Goal: Task Accomplishment & Management: Use online tool/utility

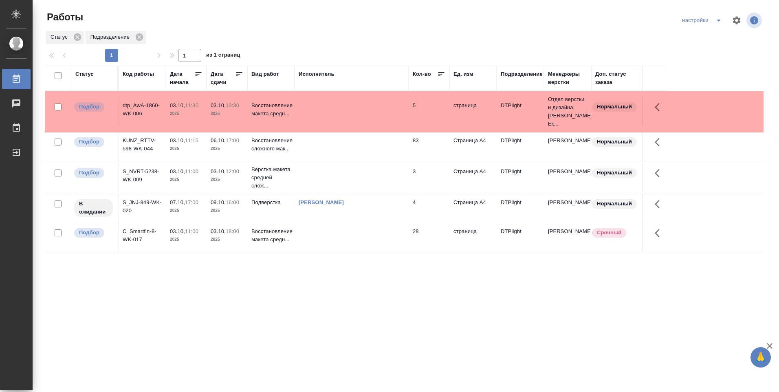
click at [324, 112] on td at bounding box center [352, 111] width 114 height 29
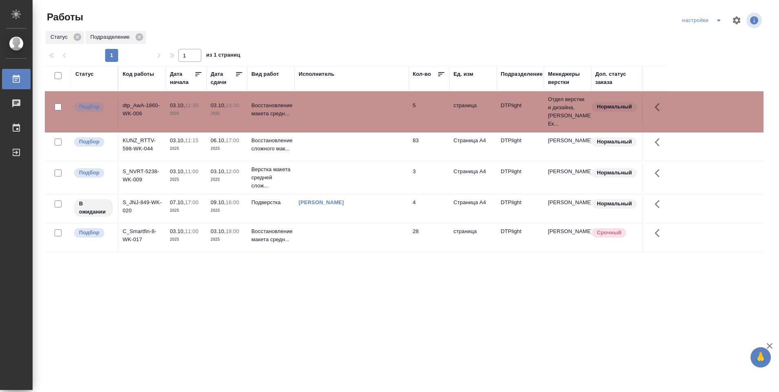
click at [324, 112] on td at bounding box center [352, 111] width 114 height 29
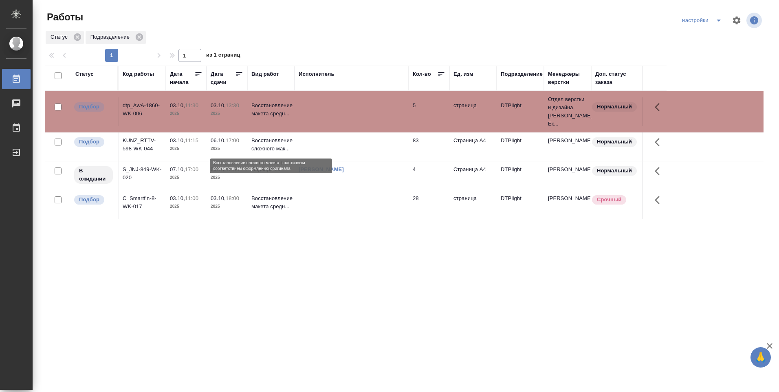
click at [258, 150] on p "Восстановление сложного мак..." at bounding box center [271, 145] width 39 height 16
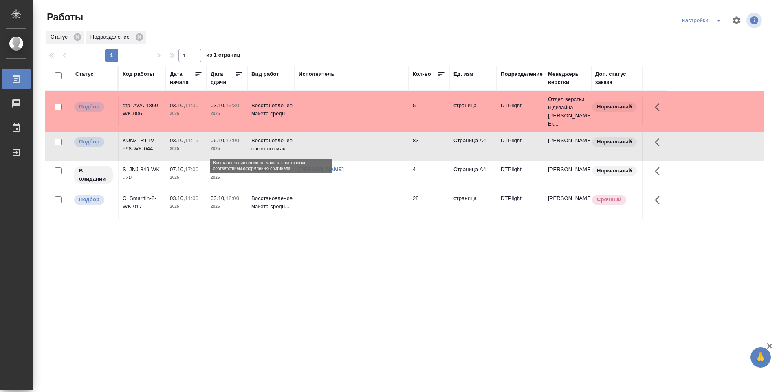
click at [258, 150] on p "Восстановление сложного мак..." at bounding box center [271, 145] width 39 height 16
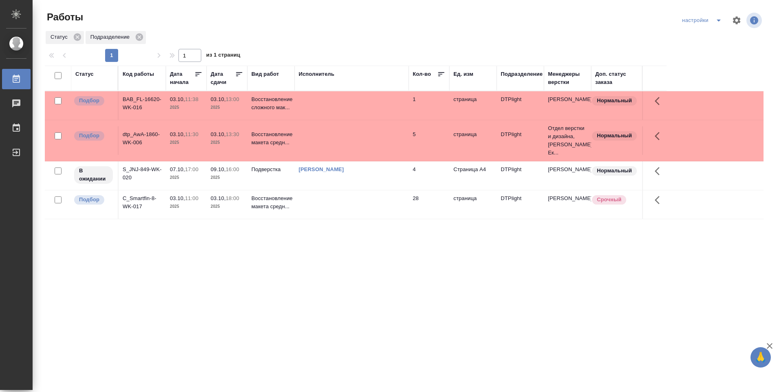
click at [382, 101] on td at bounding box center [352, 105] width 114 height 29
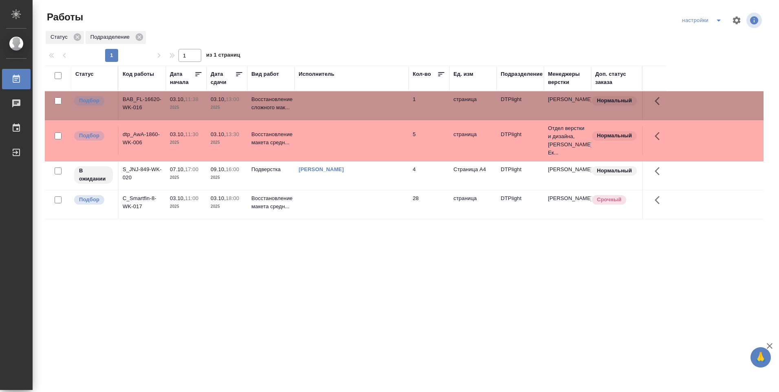
click at [382, 101] on td at bounding box center [352, 105] width 114 height 29
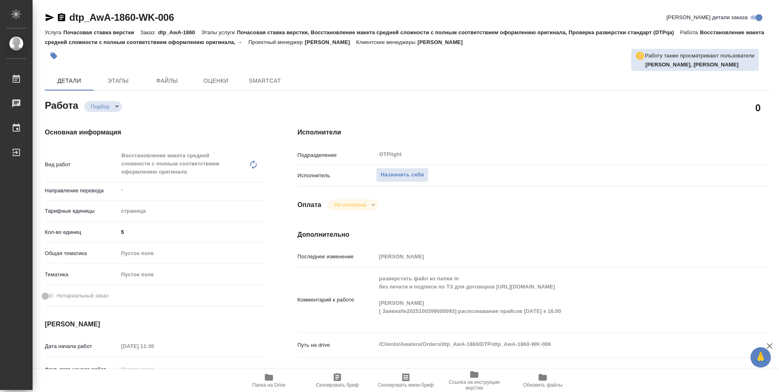
type textarea "x"
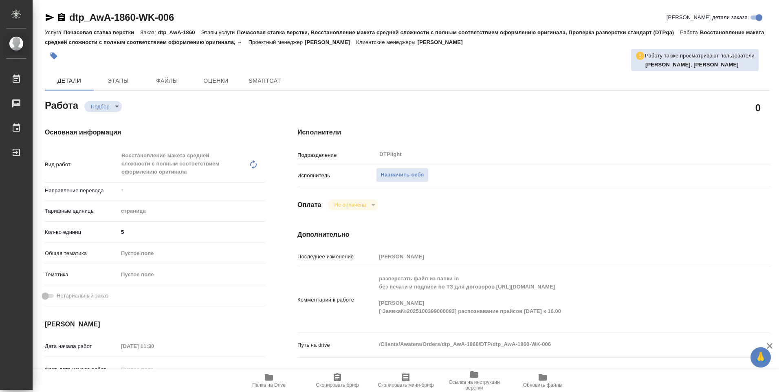
type textarea "x"
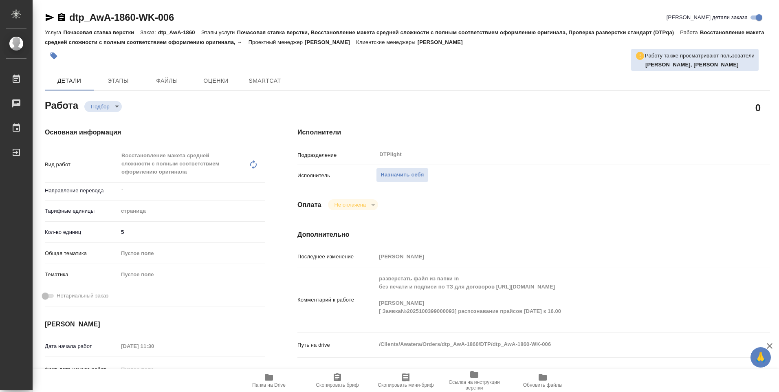
type textarea "x"
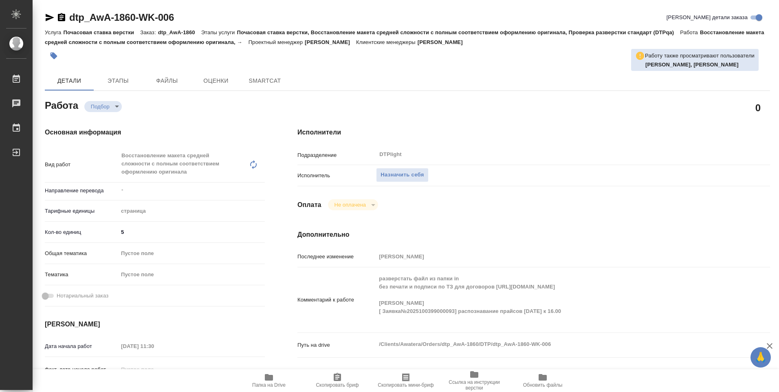
type textarea "x"
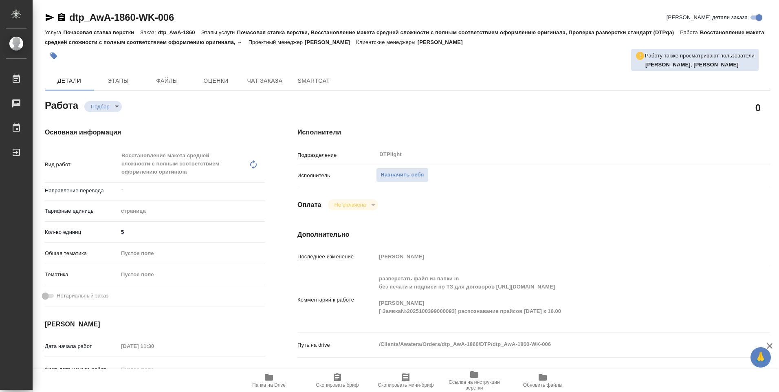
type textarea "x"
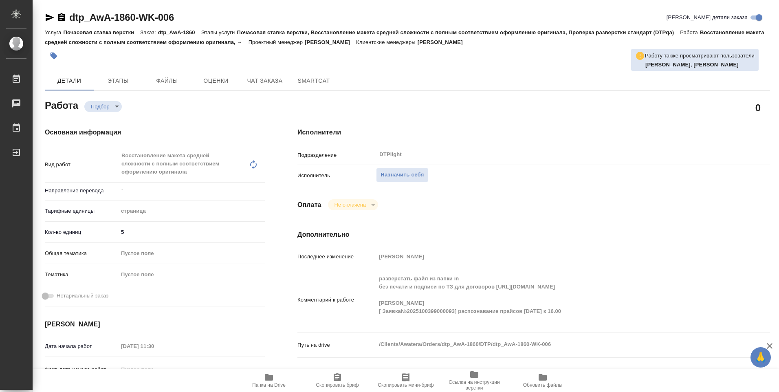
type textarea "x"
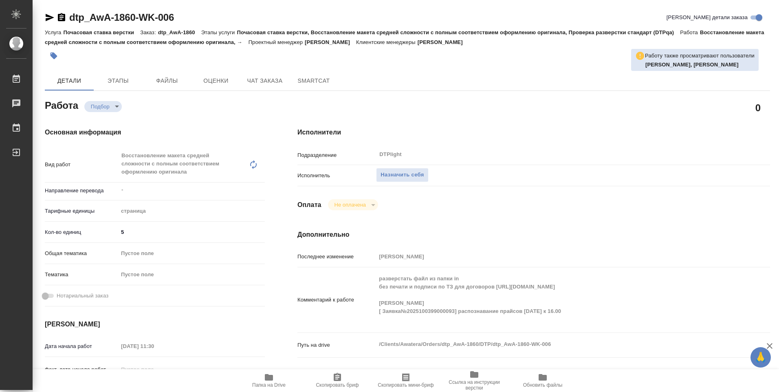
scroll to position [41, 0]
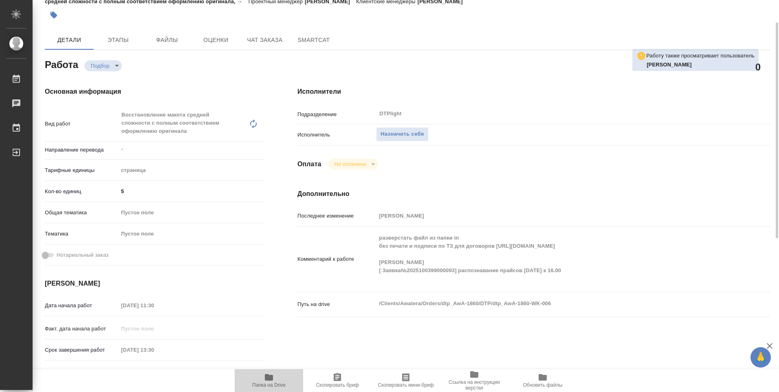
click at [267, 377] on icon "button" at bounding box center [269, 377] width 8 height 7
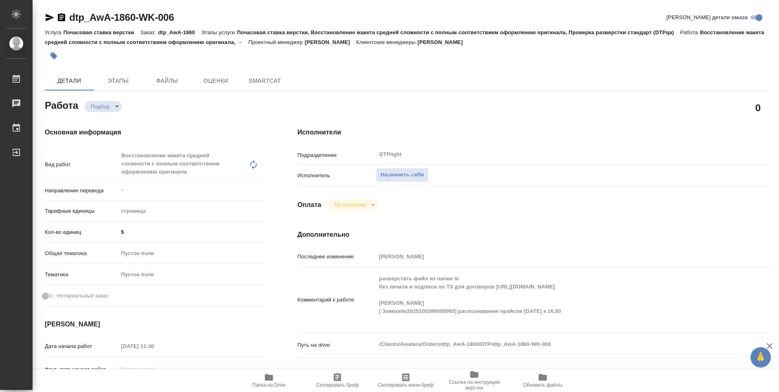
type textarea "x"
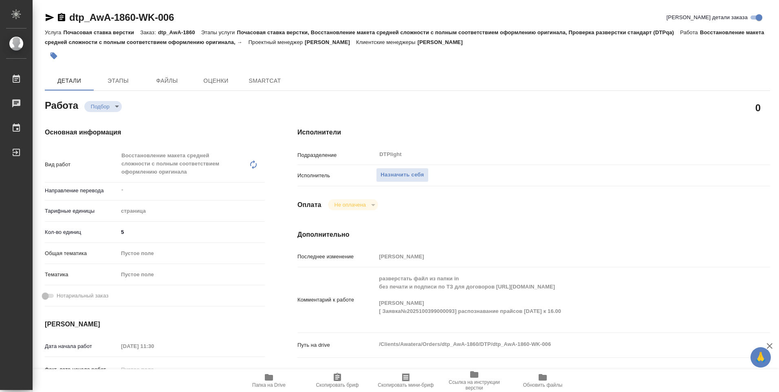
type textarea "x"
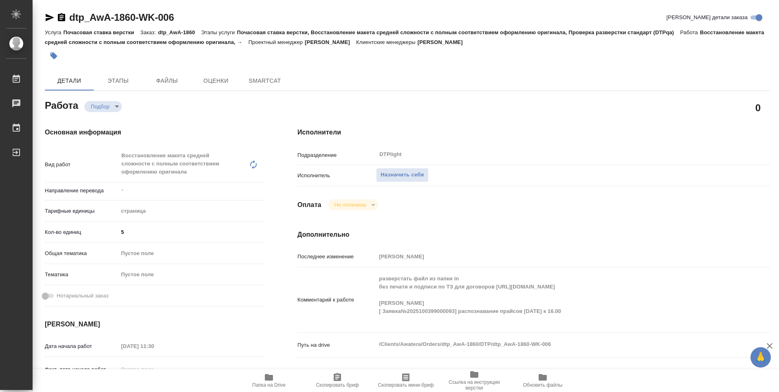
type textarea "x"
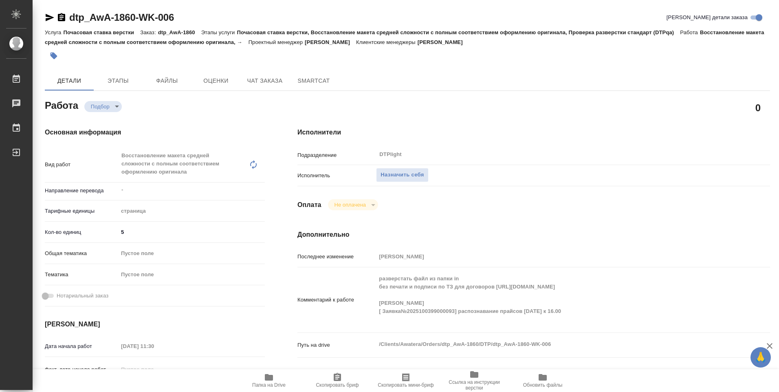
type textarea "x"
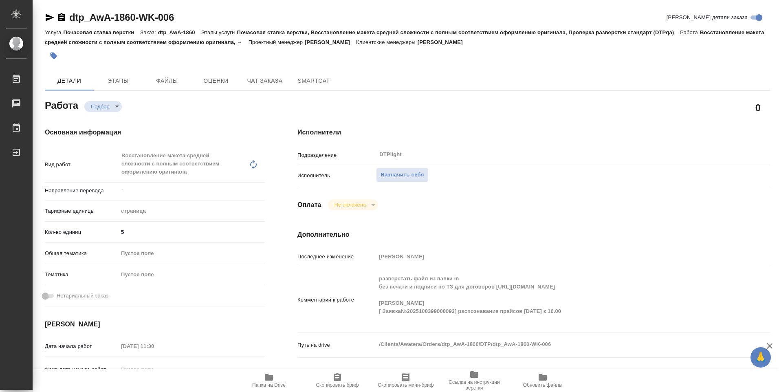
type textarea "x"
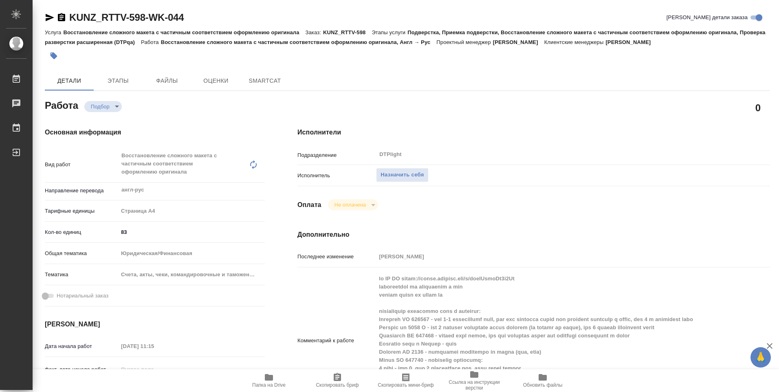
type textarea "x"
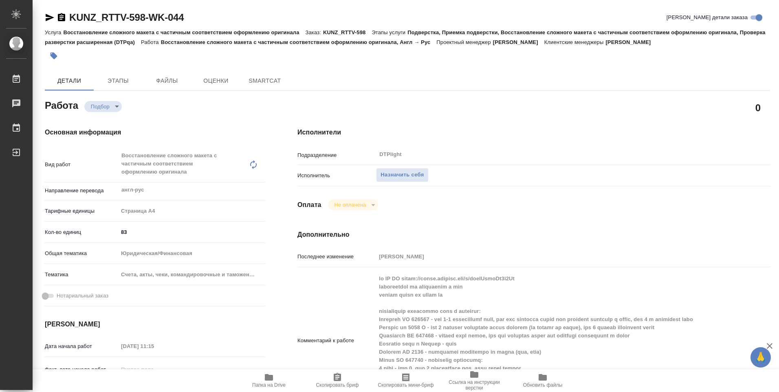
type textarea "x"
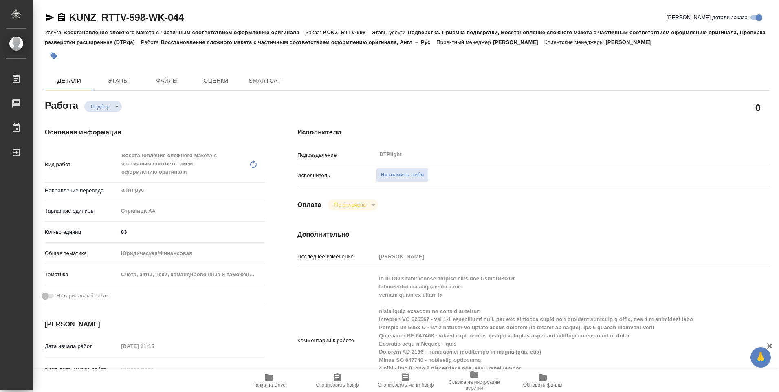
type textarea "x"
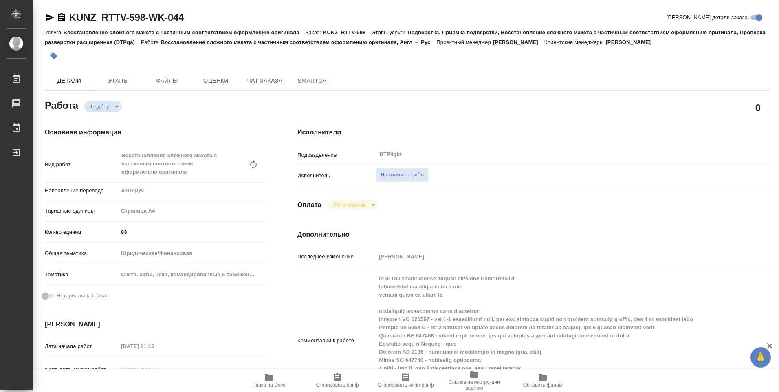
type textarea "x"
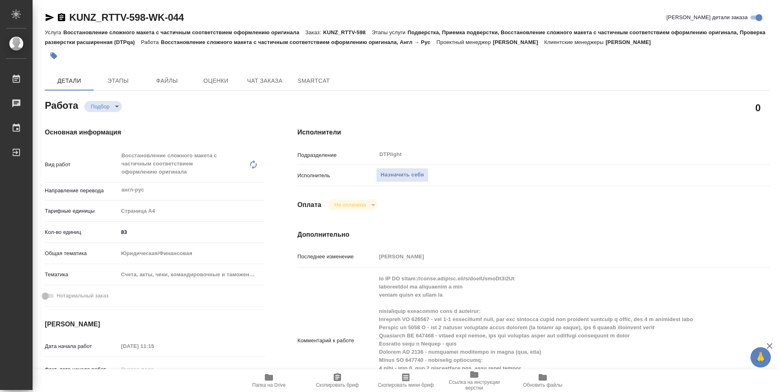
type textarea "x"
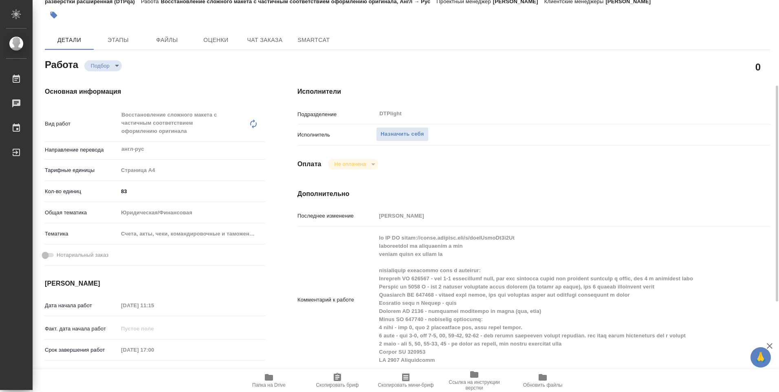
scroll to position [82, 0]
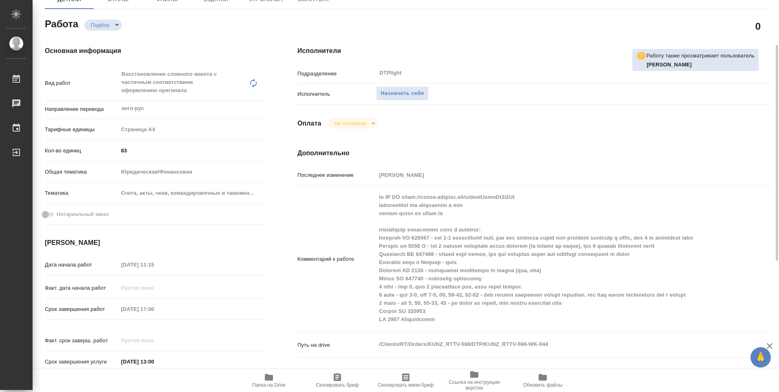
type textarea "x"
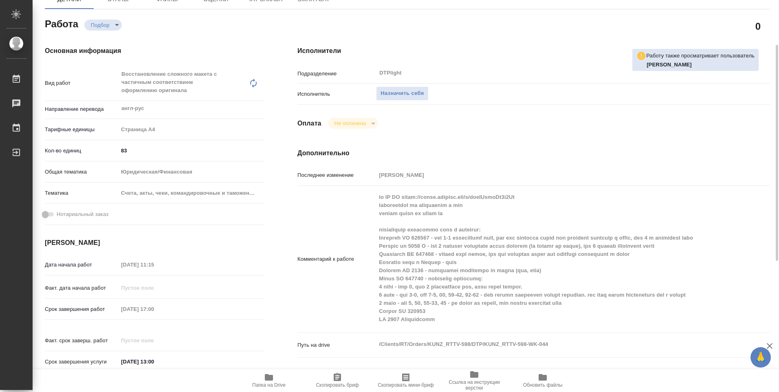
type textarea "x"
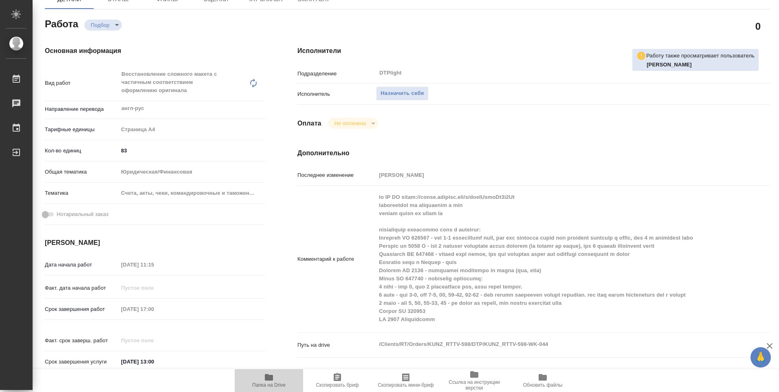
click at [272, 383] on span "Папка на Drive" at bounding box center [268, 385] width 33 height 6
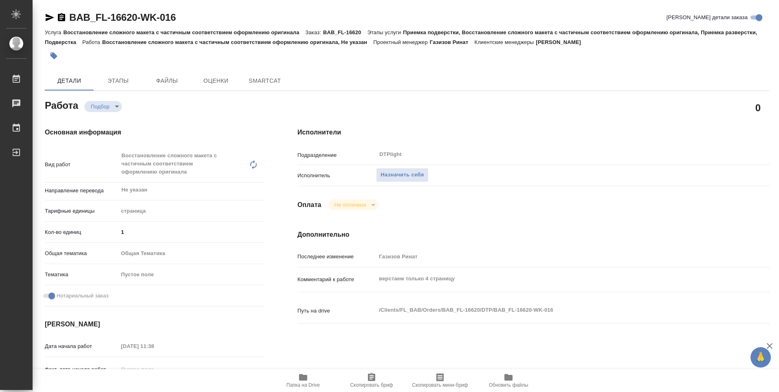
type textarea "x"
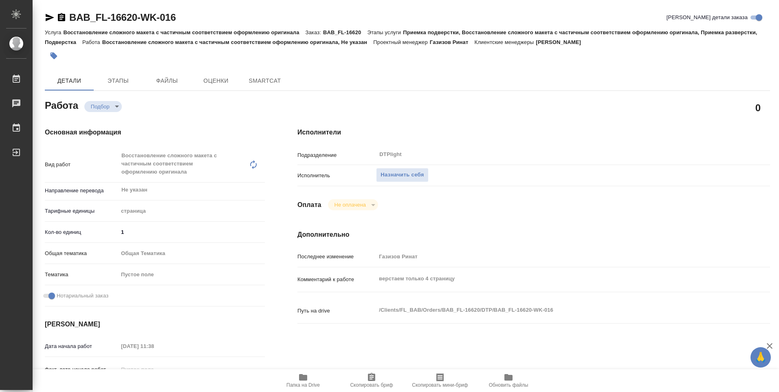
type textarea "x"
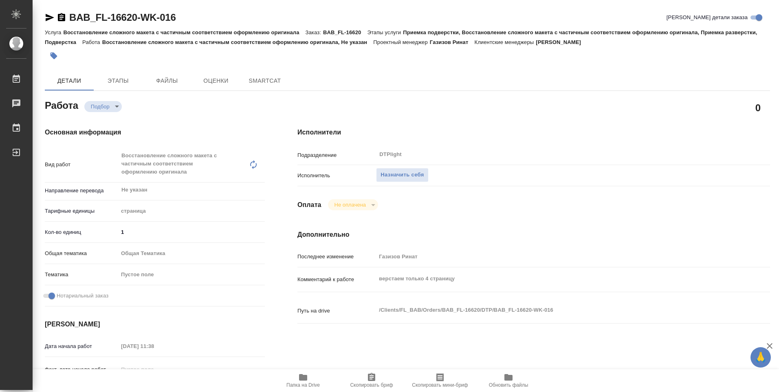
type textarea "x"
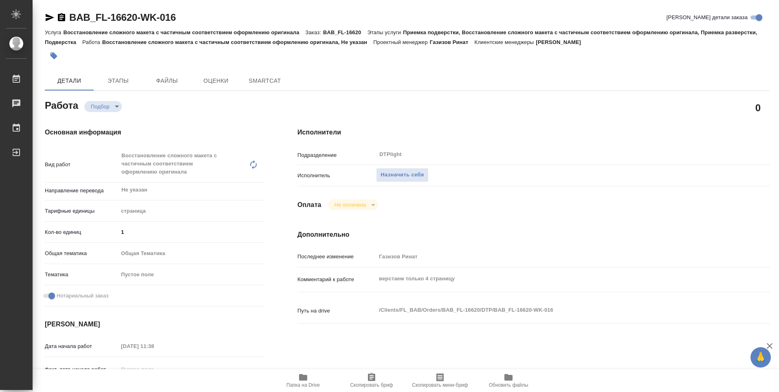
type textarea "x"
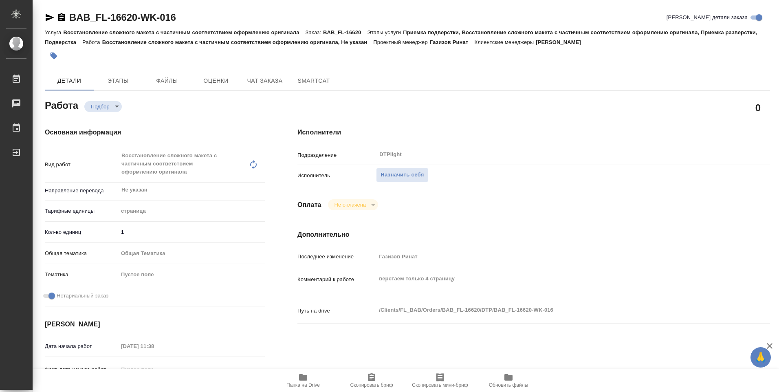
type textarea "x"
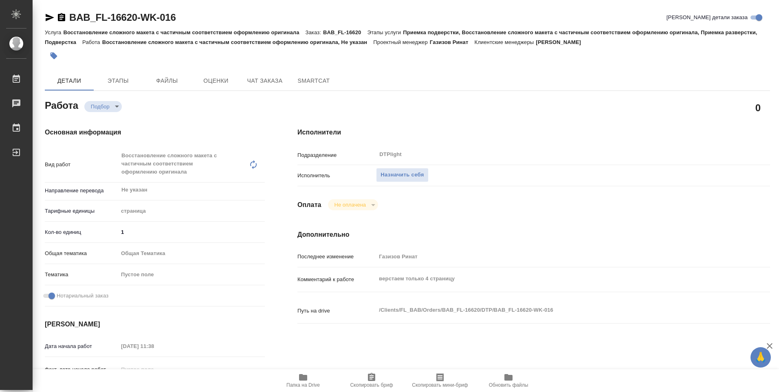
type textarea "x"
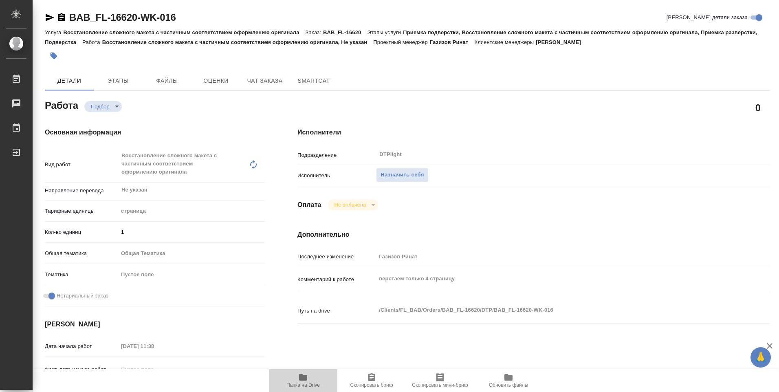
click at [301, 380] on icon "button" at bounding box center [303, 377] width 8 height 7
type textarea "x"
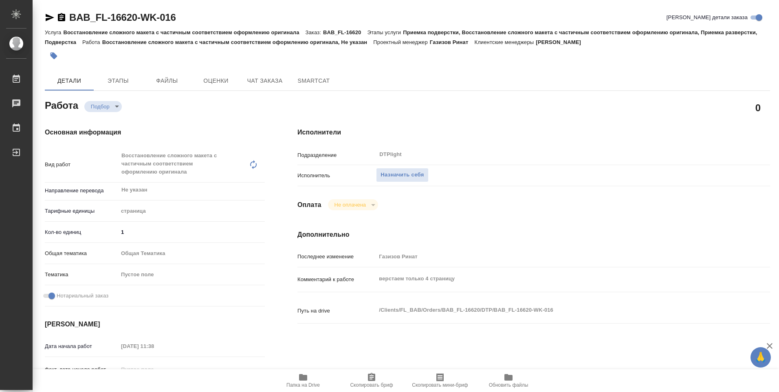
type textarea "x"
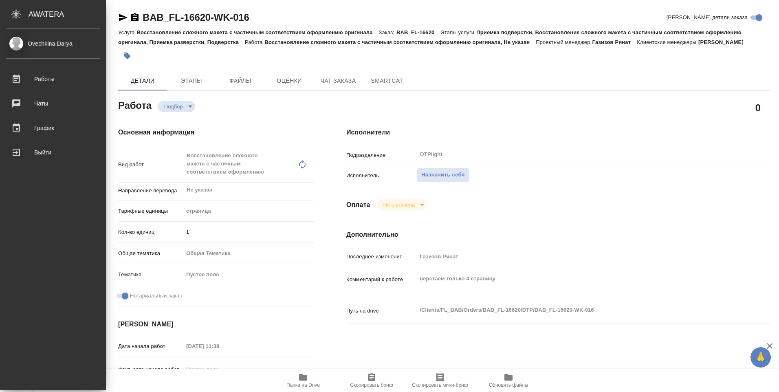
type textarea "x"
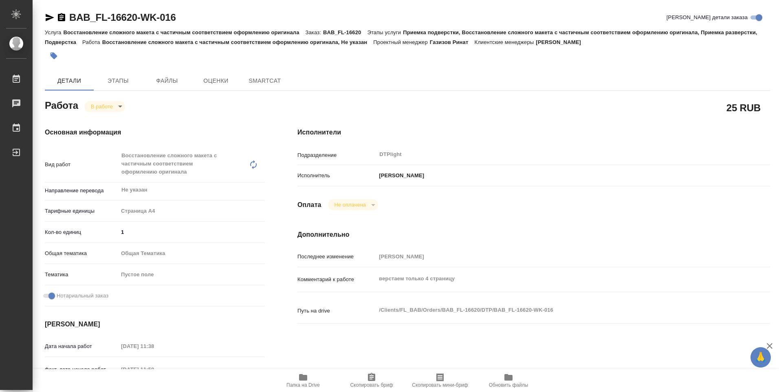
type textarea "x"
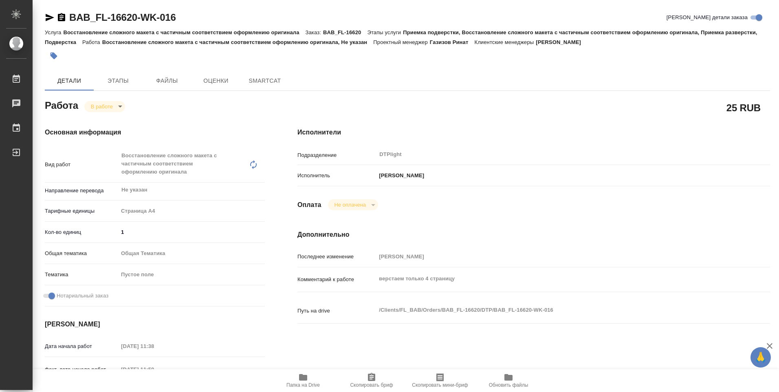
type textarea "x"
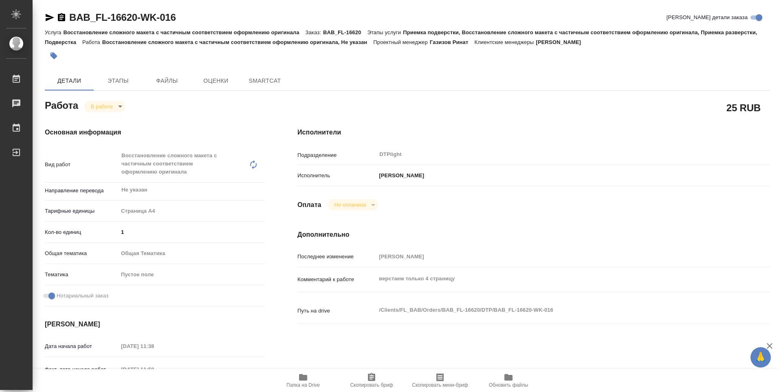
type textarea "x"
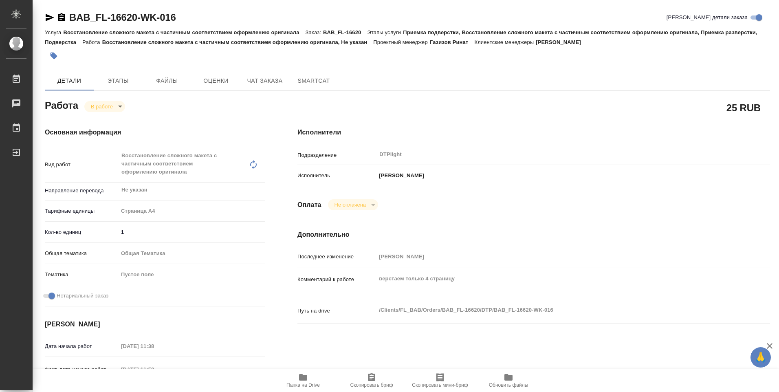
type textarea "x"
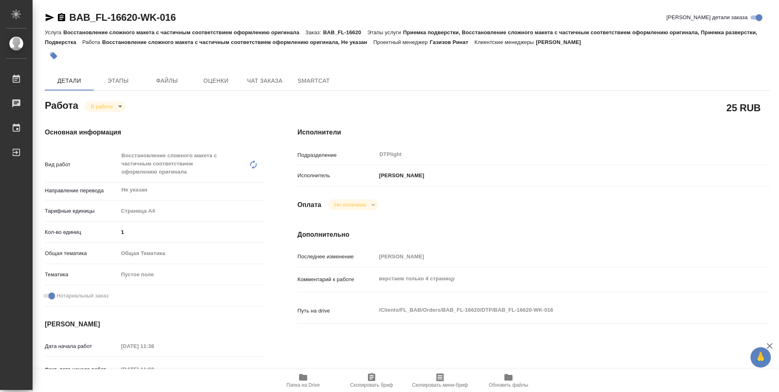
type textarea "x"
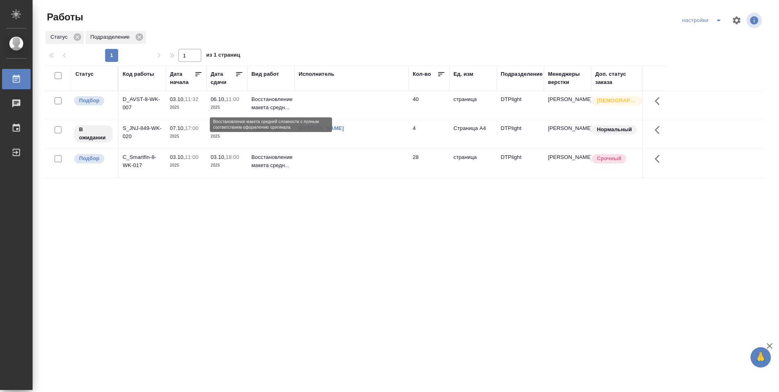
click at [270, 103] on p "Восстановление макета средн..." at bounding box center [271, 103] width 39 height 16
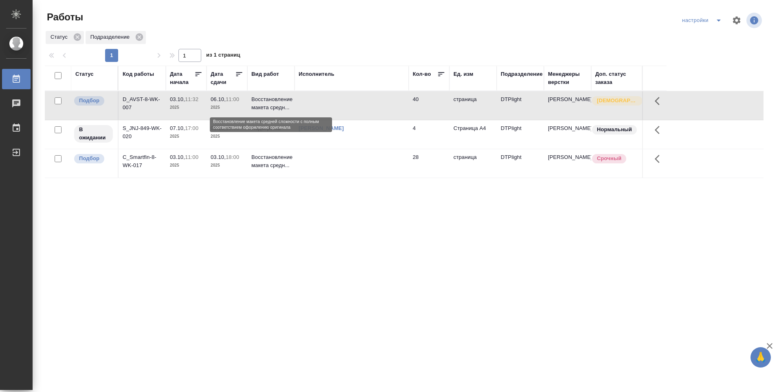
click at [270, 104] on p "Восстановление макета средн..." at bounding box center [271, 103] width 39 height 16
click at [250, 164] on td "Восстановление макета средн..." at bounding box center [270, 163] width 47 height 29
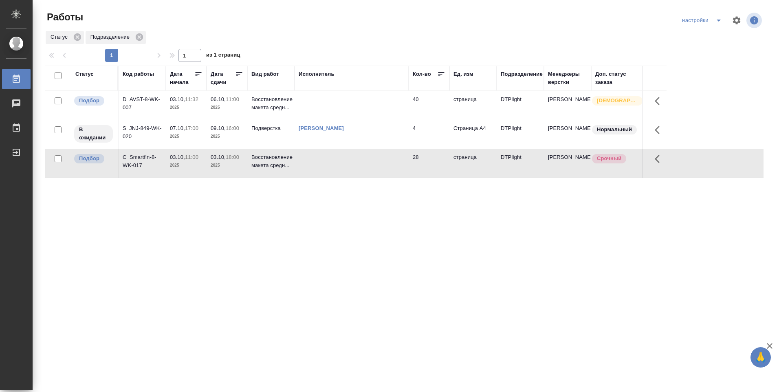
click at [250, 164] on td "Восстановление макета средн..." at bounding box center [270, 163] width 47 height 29
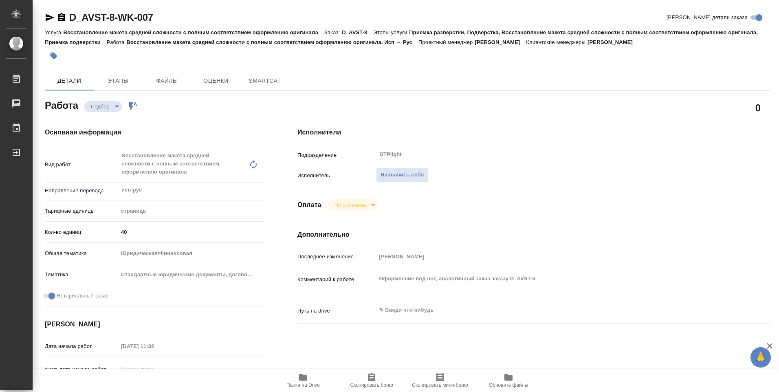
type textarea "x"
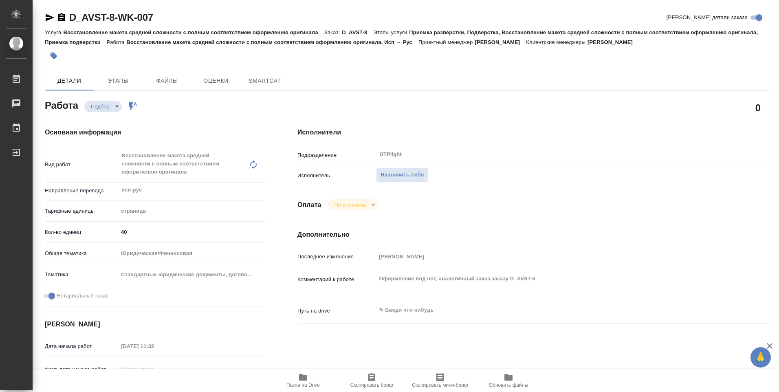
type textarea "x"
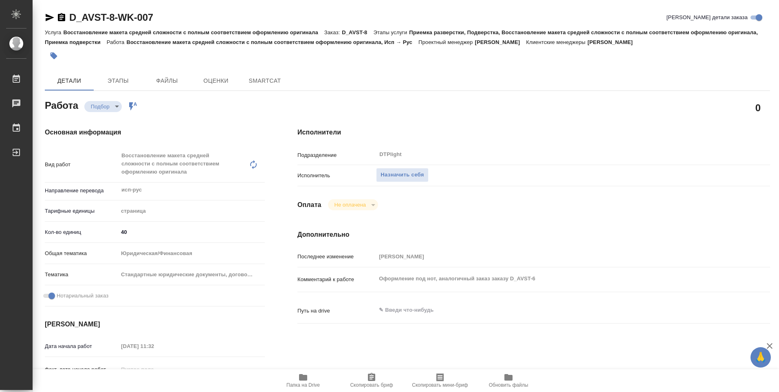
type textarea "x"
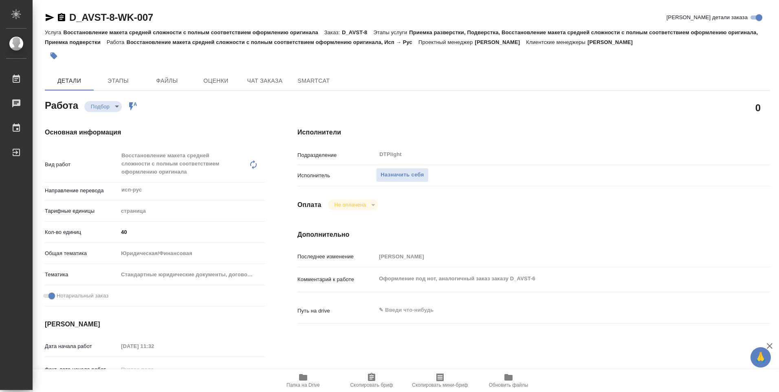
type textarea "x"
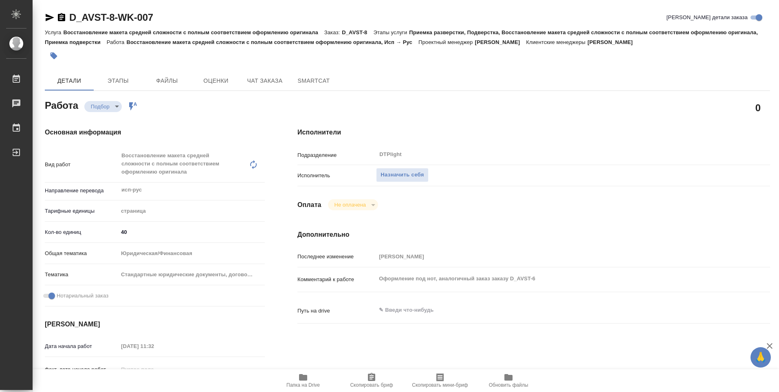
type textarea "x"
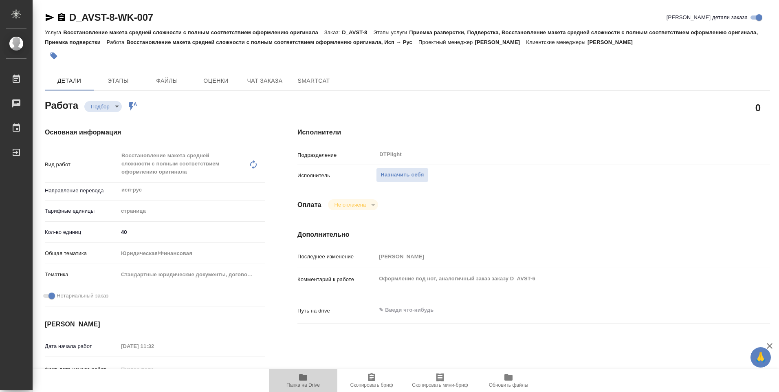
click at [302, 381] on icon "button" at bounding box center [303, 378] width 10 height 10
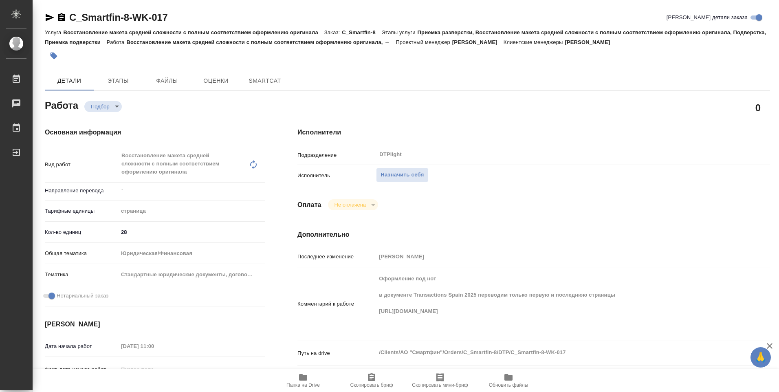
type textarea "x"
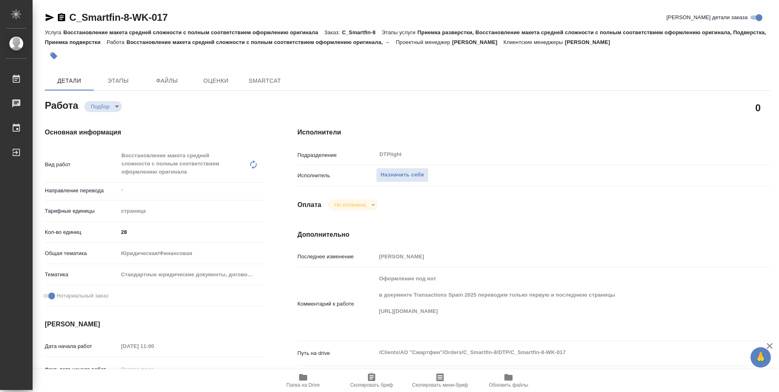
type textarea "x"
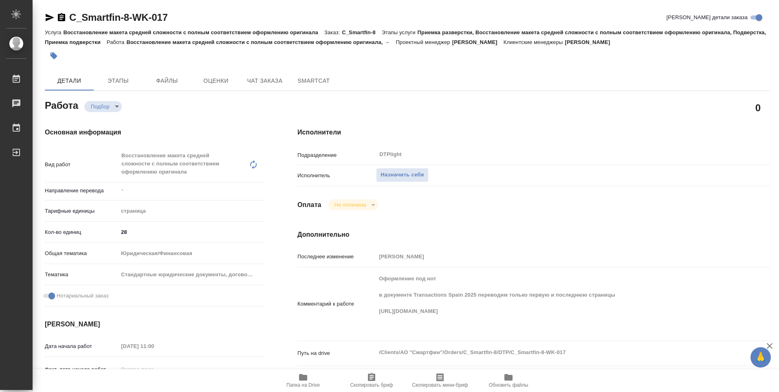
type textarea "x"
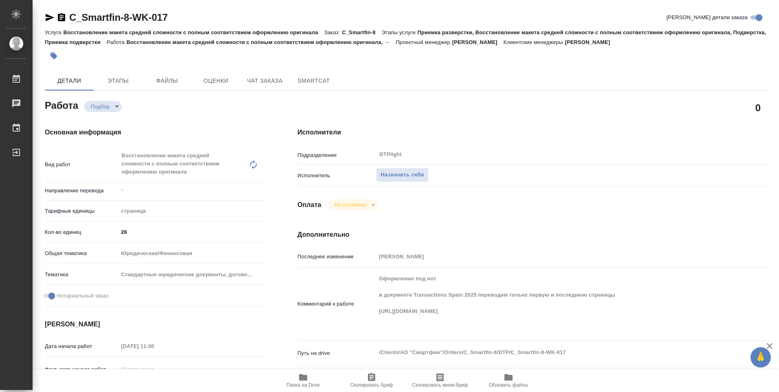
type textarea "x"
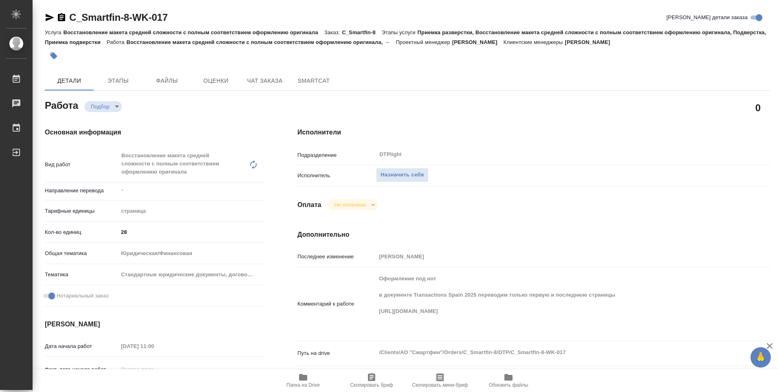
click at [300, 377] on icon "button" at bounding box center [303, 377] width 8 height 7
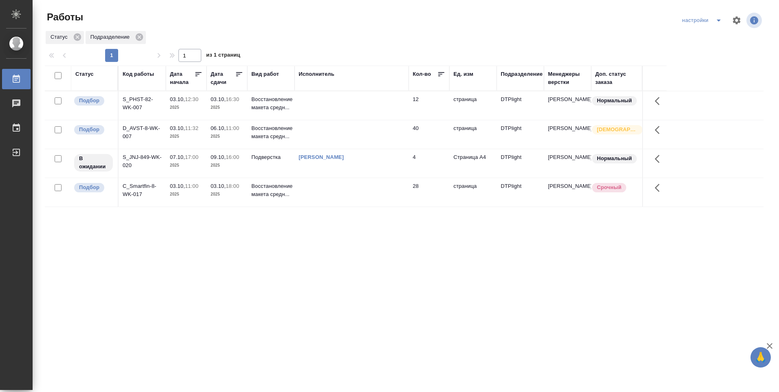
click at [378, 99] on td at bounding box center [352, 105] width 114 height 29
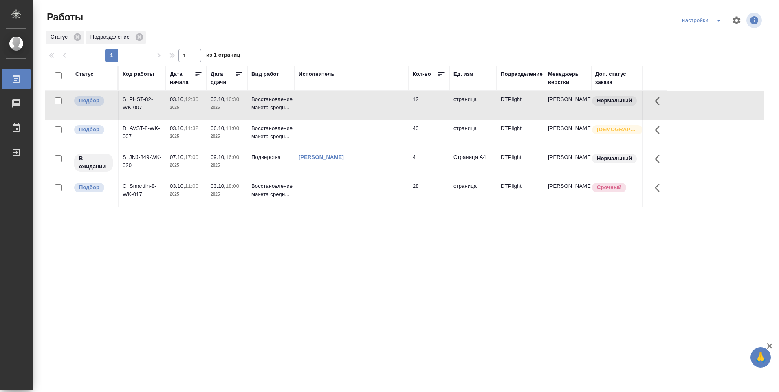
click at [378, 99] on td at bounding box center [352, 105] width 114 height 29
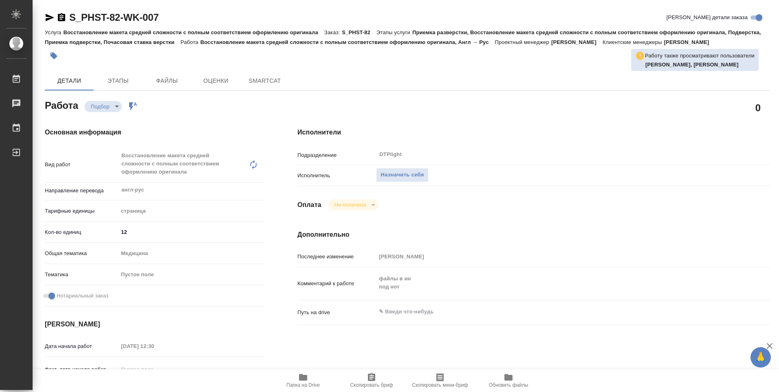
type textarea "x"
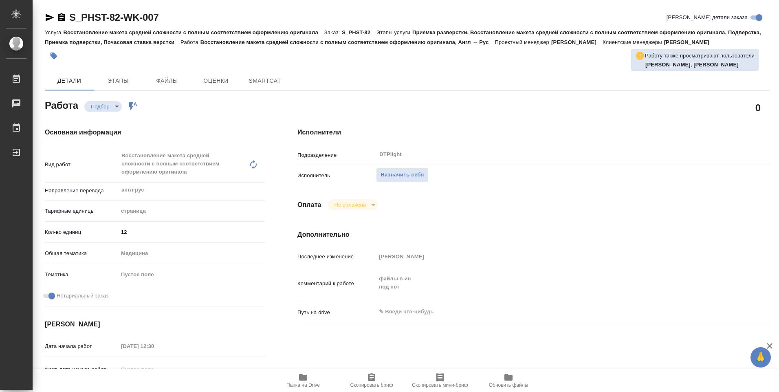
type textarea "x"
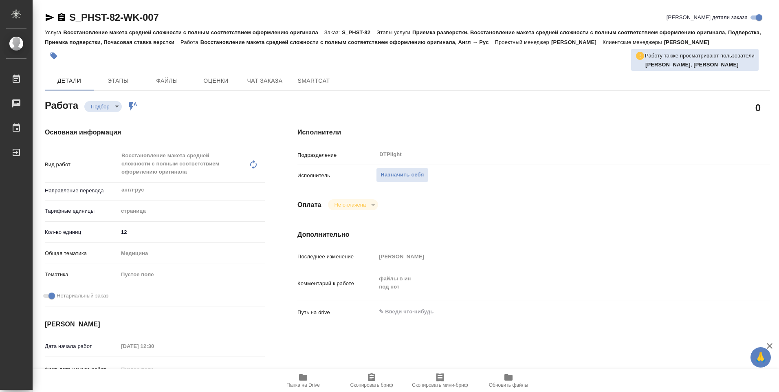
type textarea "x"
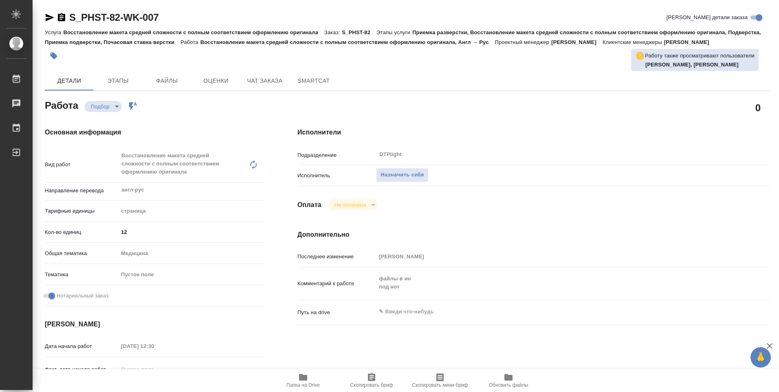
type textarea "x"
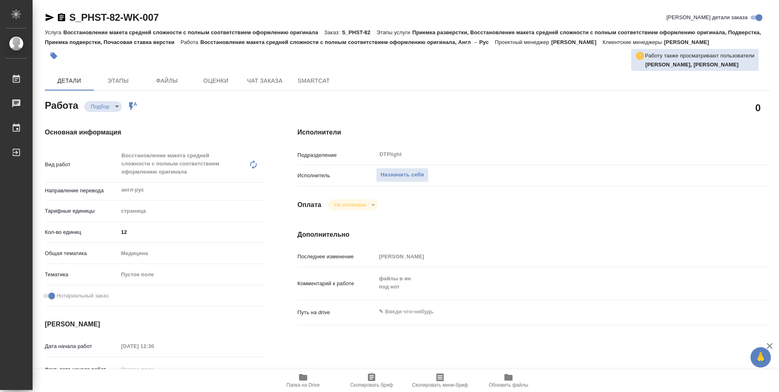
click at [304, 384] on span "Папка на Drive" at bounding box center [303, 385] width 33 height 6
